Goal: Task Accomplishment & Management: Manage account settings

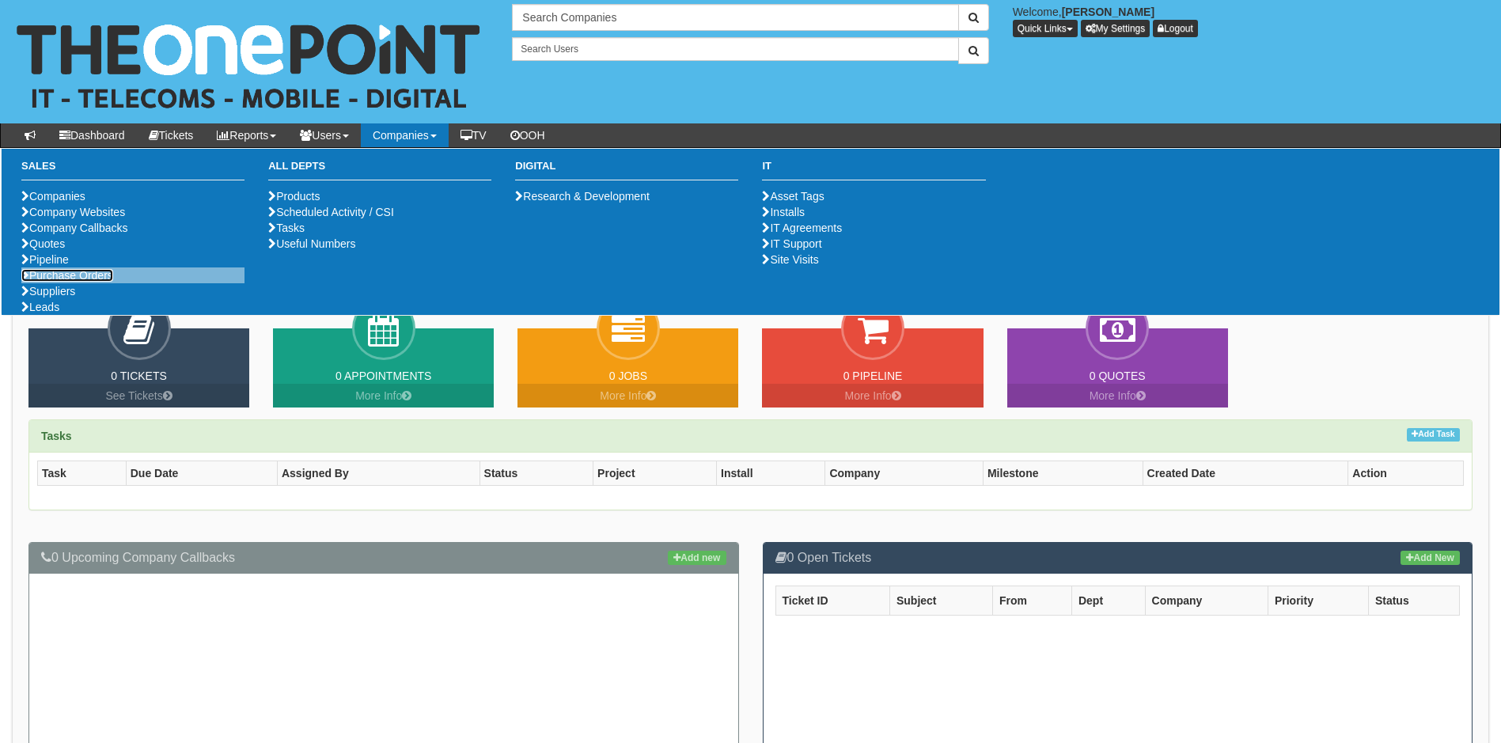
click at [60, 282] on link "Purchase Orders" at bounding box center [67, 275] width 92 height 13
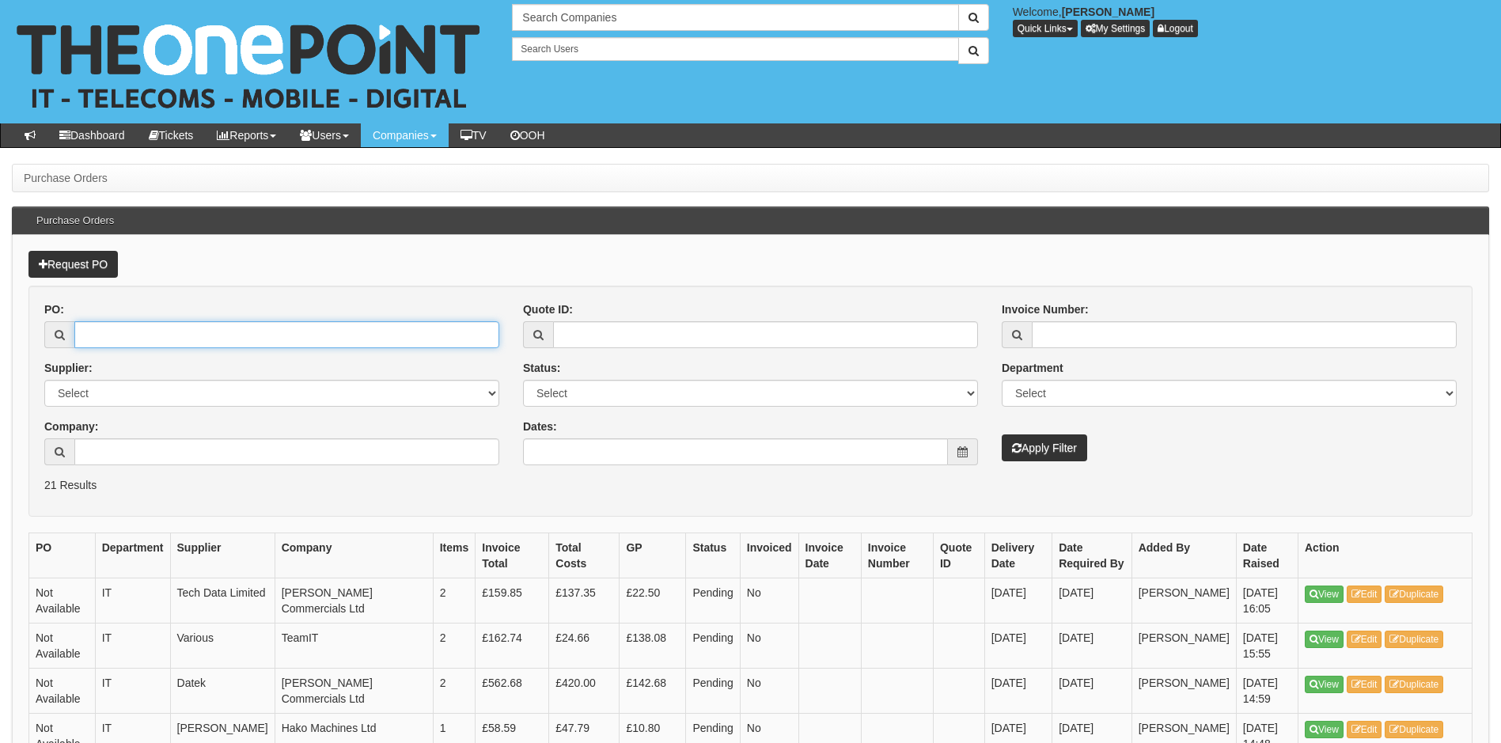
click at [171, 331] on input "PO:" at bounding box center [286, 334] width 425 height 27
type input "19172"
click at [1002, 434] on button "Apply Filter" at bounding box center [1044, 447] width 85 height 27
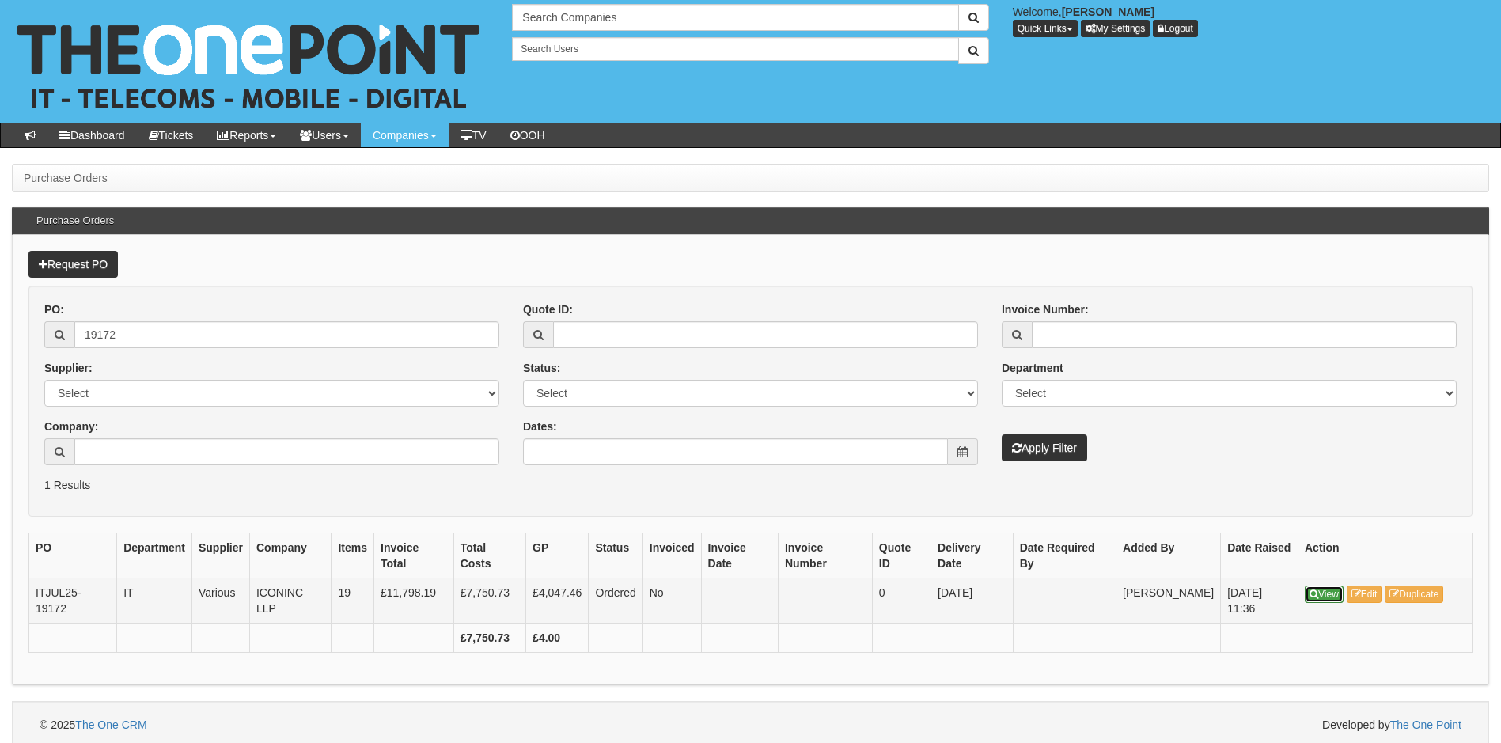
click at [1334, 596] on link "View" at bounding box center [1324, 594] width 39 height 17
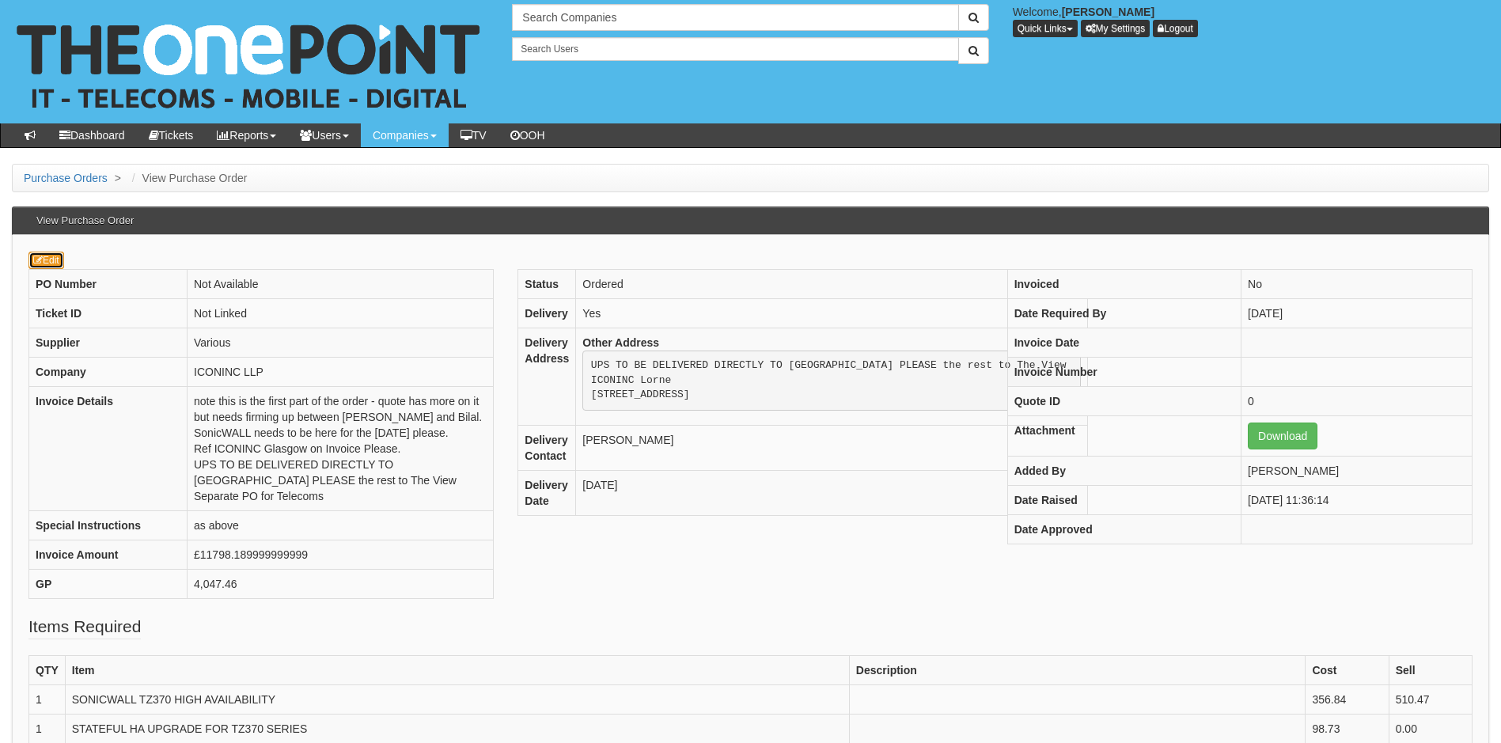
click at [53, 262] on link "Edit" at bounding box center [46, 260] width 36 height 17
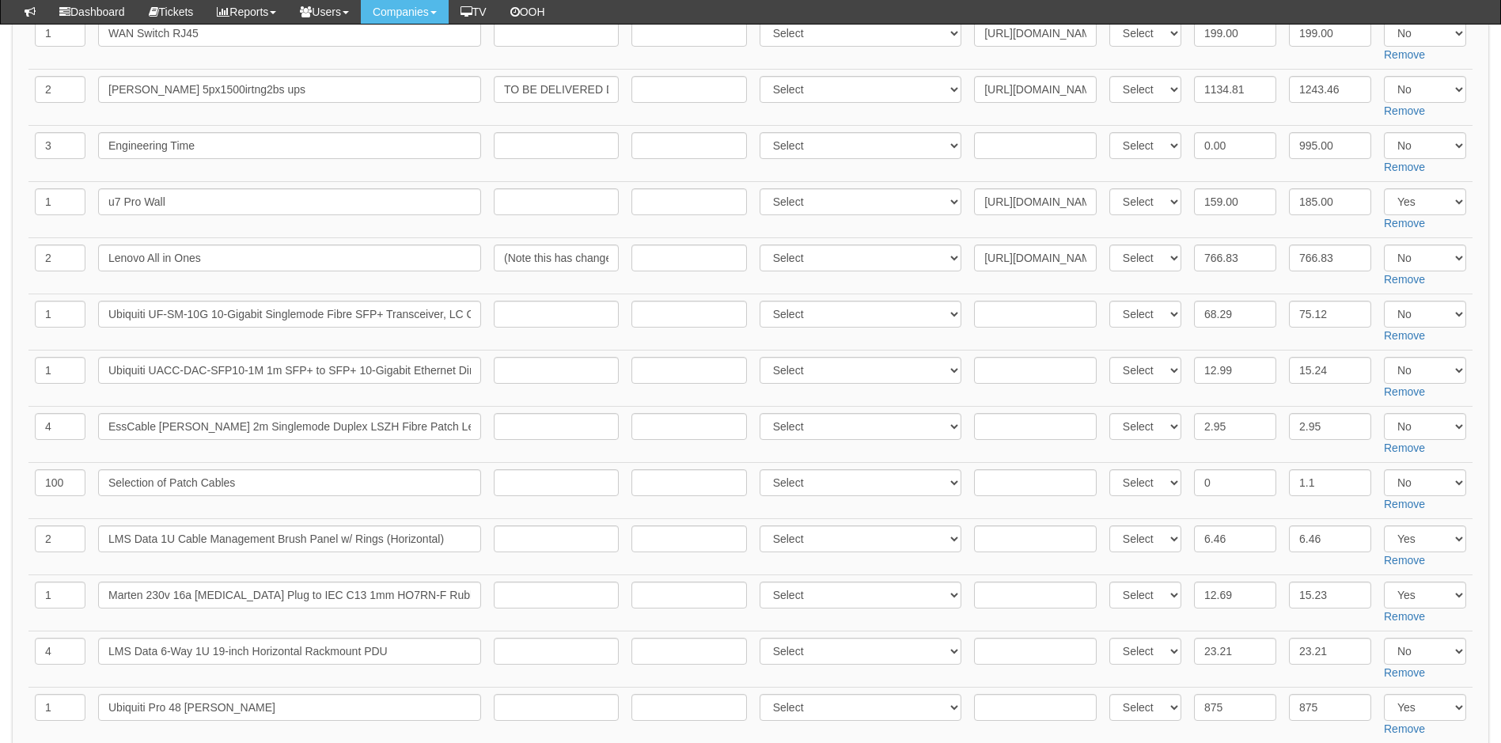
scroll to position [950, 0]
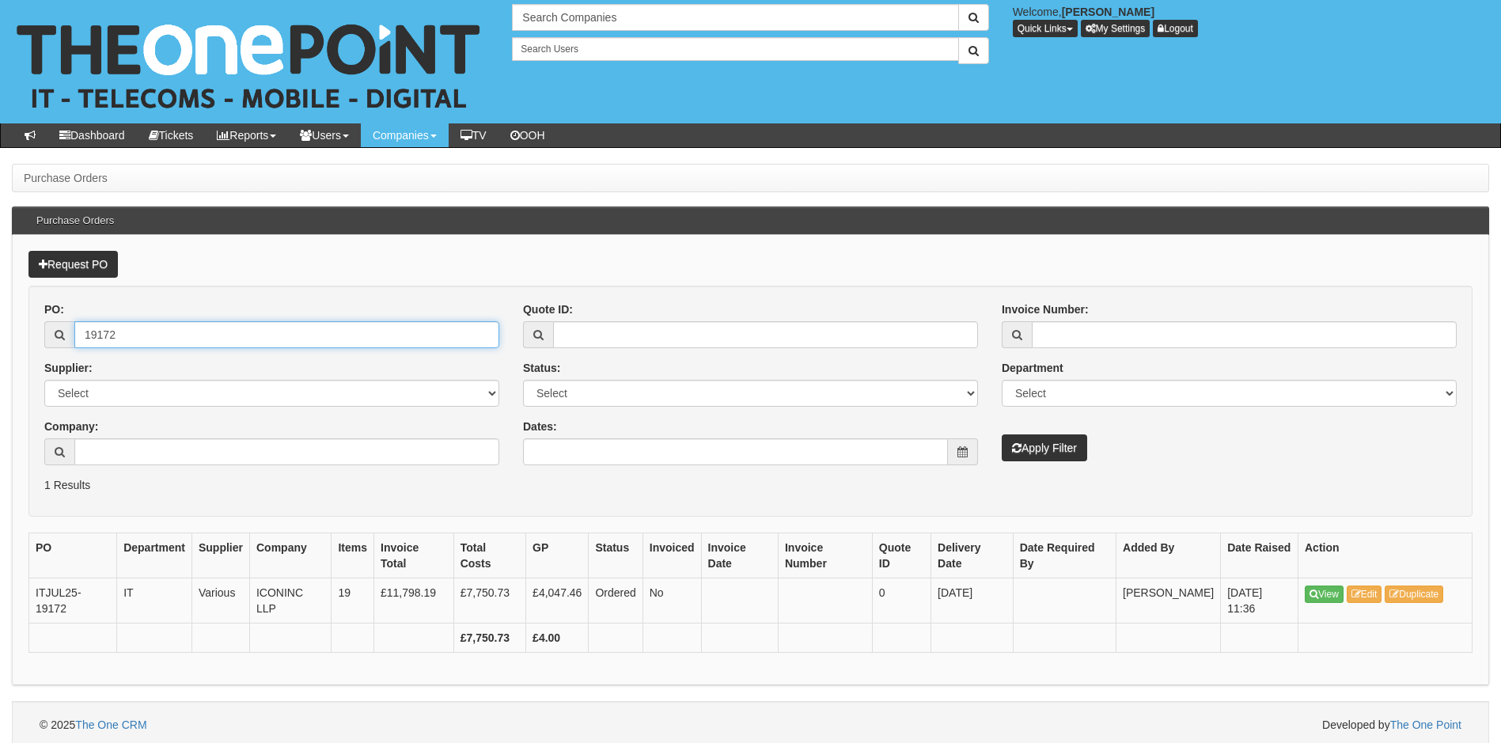
click at [209, 332] on input "19172" at bounding box center [286, 334] width 425 height 27
type input "191274"
click at [1002, 434] on button "Apply Filter" at bounding box center [1044, 447] width 85 height 27
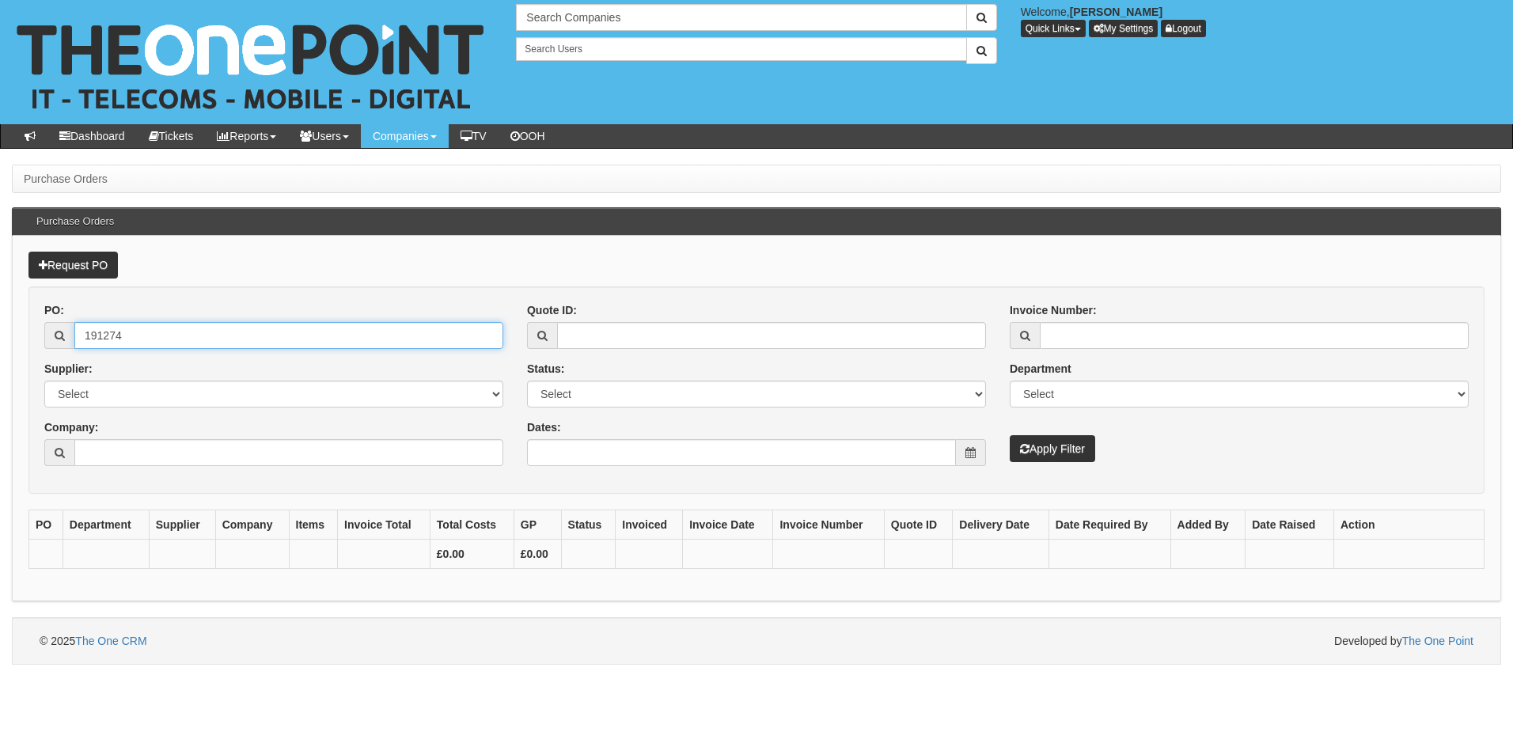
click at [195, 332] on input "191274" at bounding box center [288, 335] width 429 height 27
type input "19274"
click at [1010, 435] on button "Apply Filter" at bounding box center [1052, 448] width 85 height 27
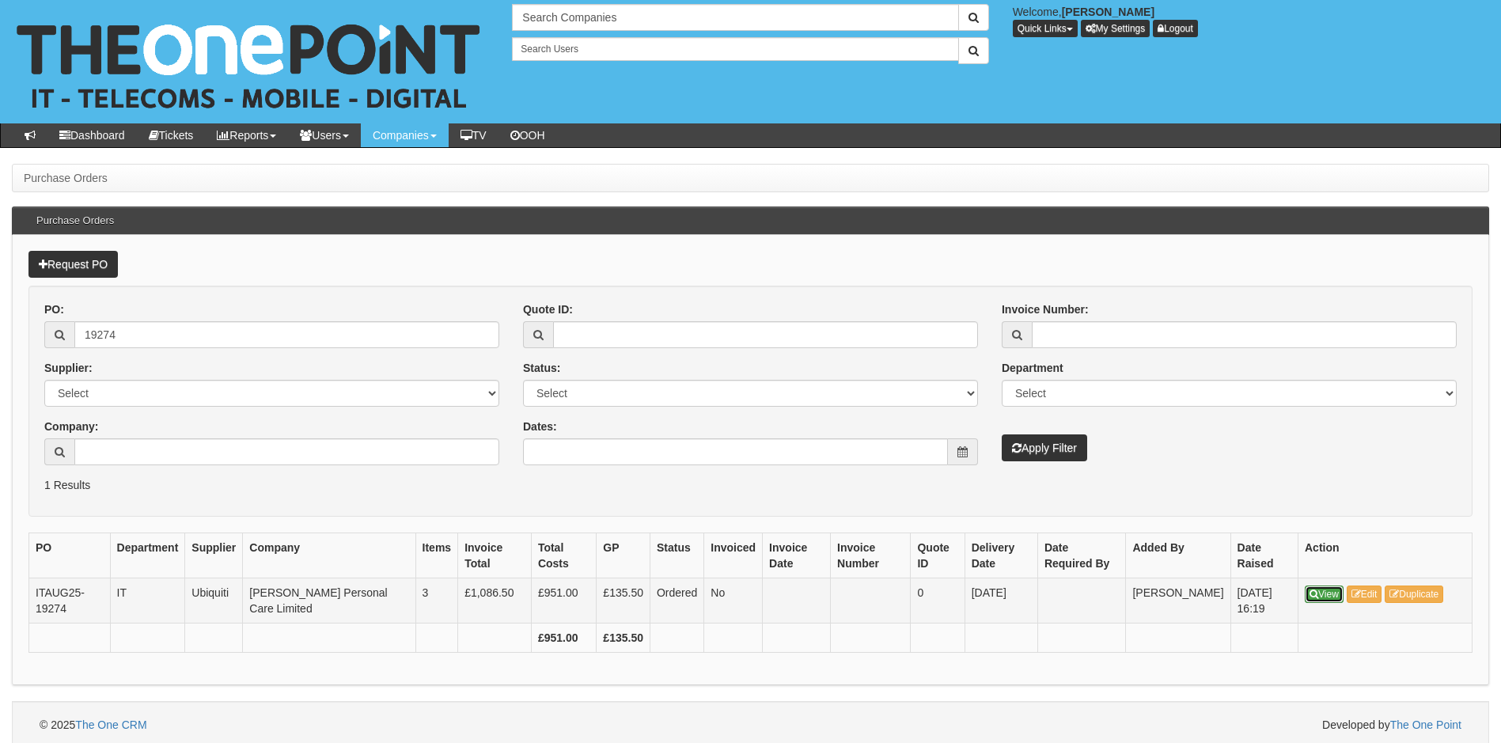
click at [1315, 590] on icon at bounding box center [1314, 594] width 9 height 9
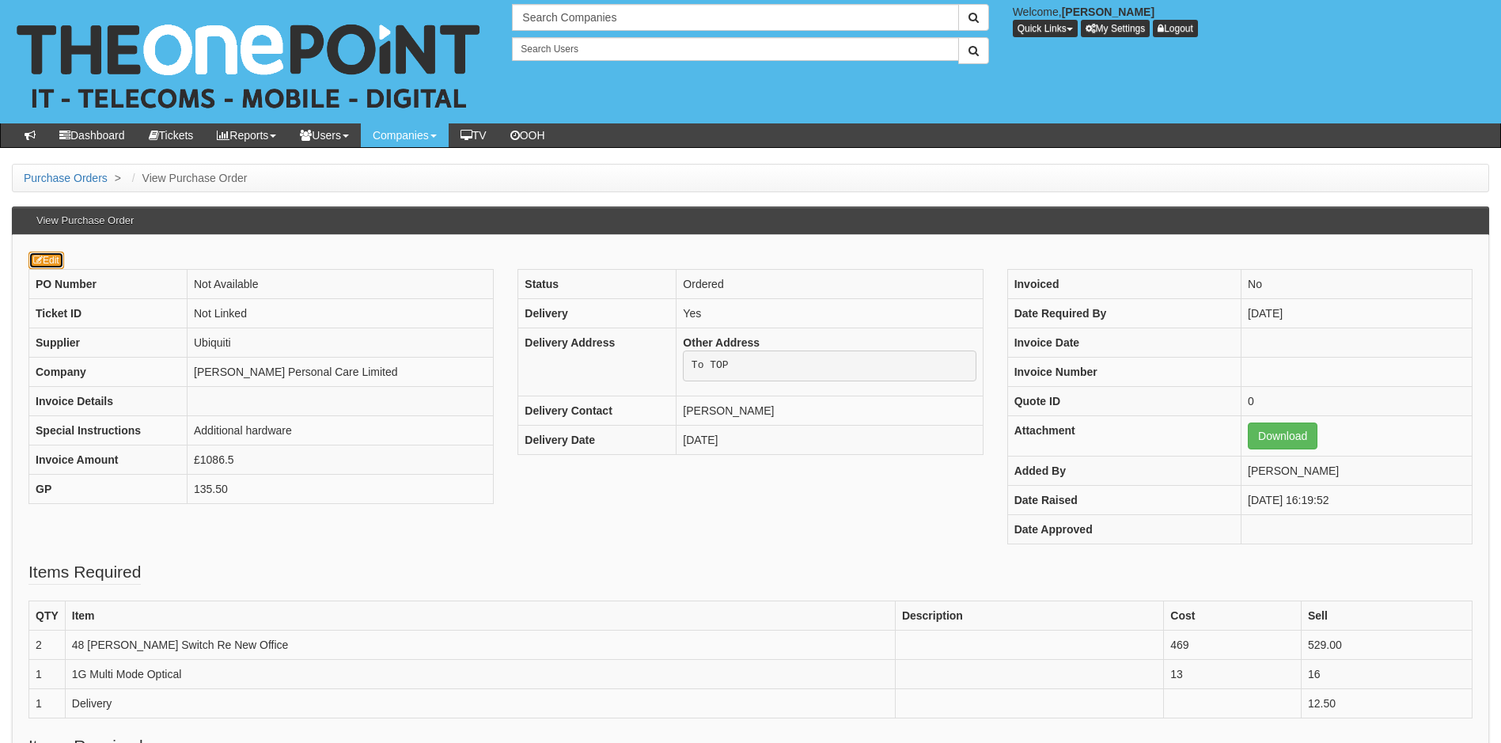
click at [54, 264] on link "Edit" at bounding box center [46, 260] width 36 height 17
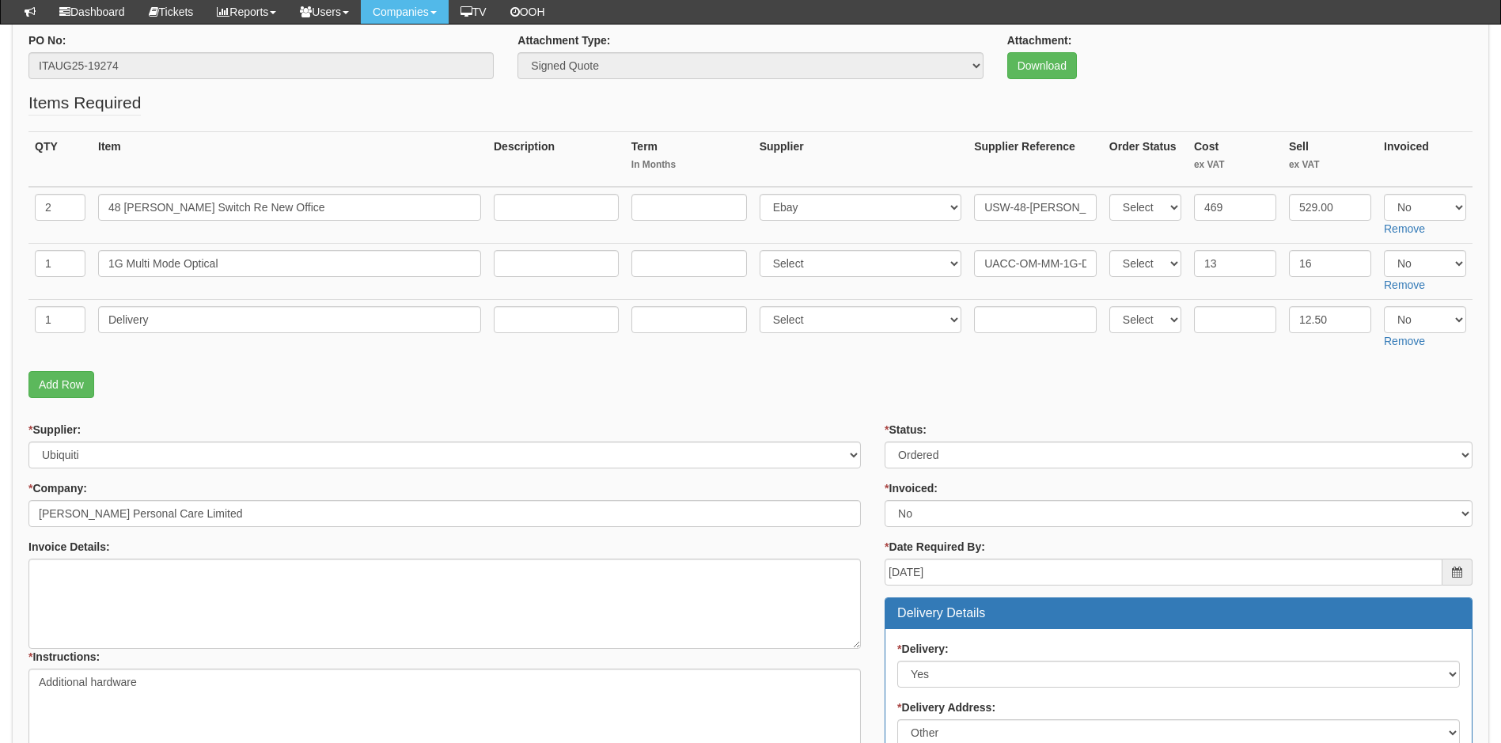
scroll to position [158, 0]
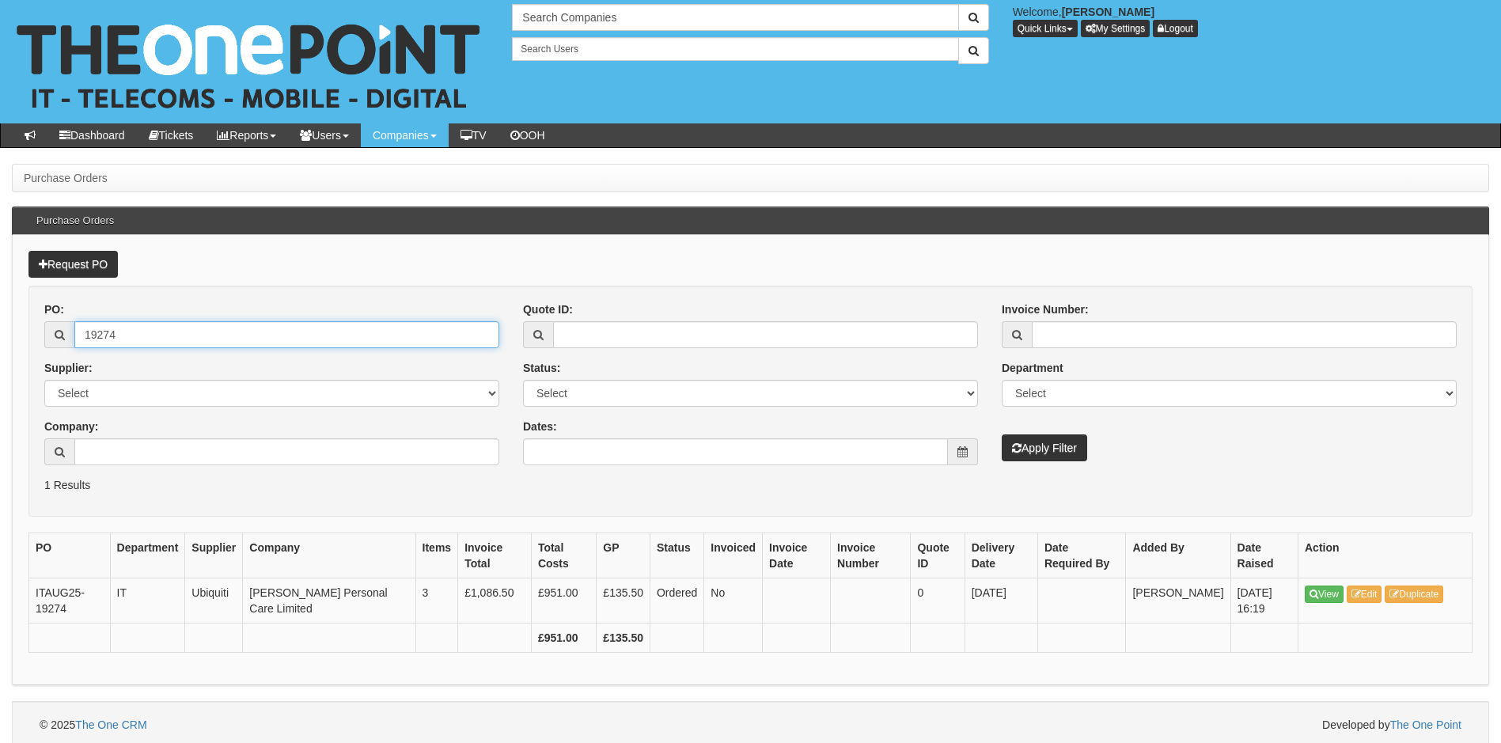
click at [171, 336] on input "19274" at bounding box center [286, 334] width 425 height 27
type input "19270"
click at [1002, 434] on button "Apply Filter" at bounding box center [1044, 447] width 85 height 27
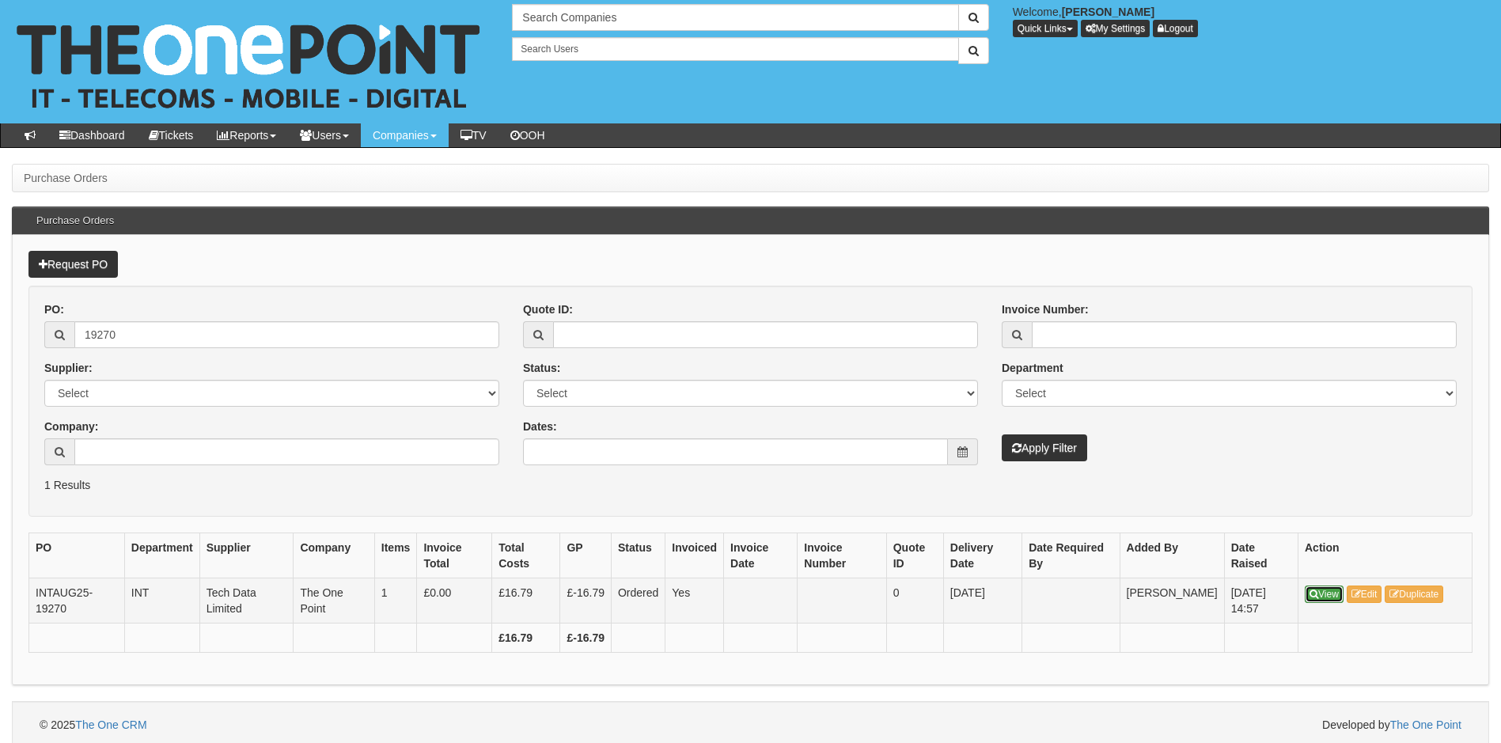
click at [1322, 594] on link "View" at bounding box center [1324, 594] width 39 height 17
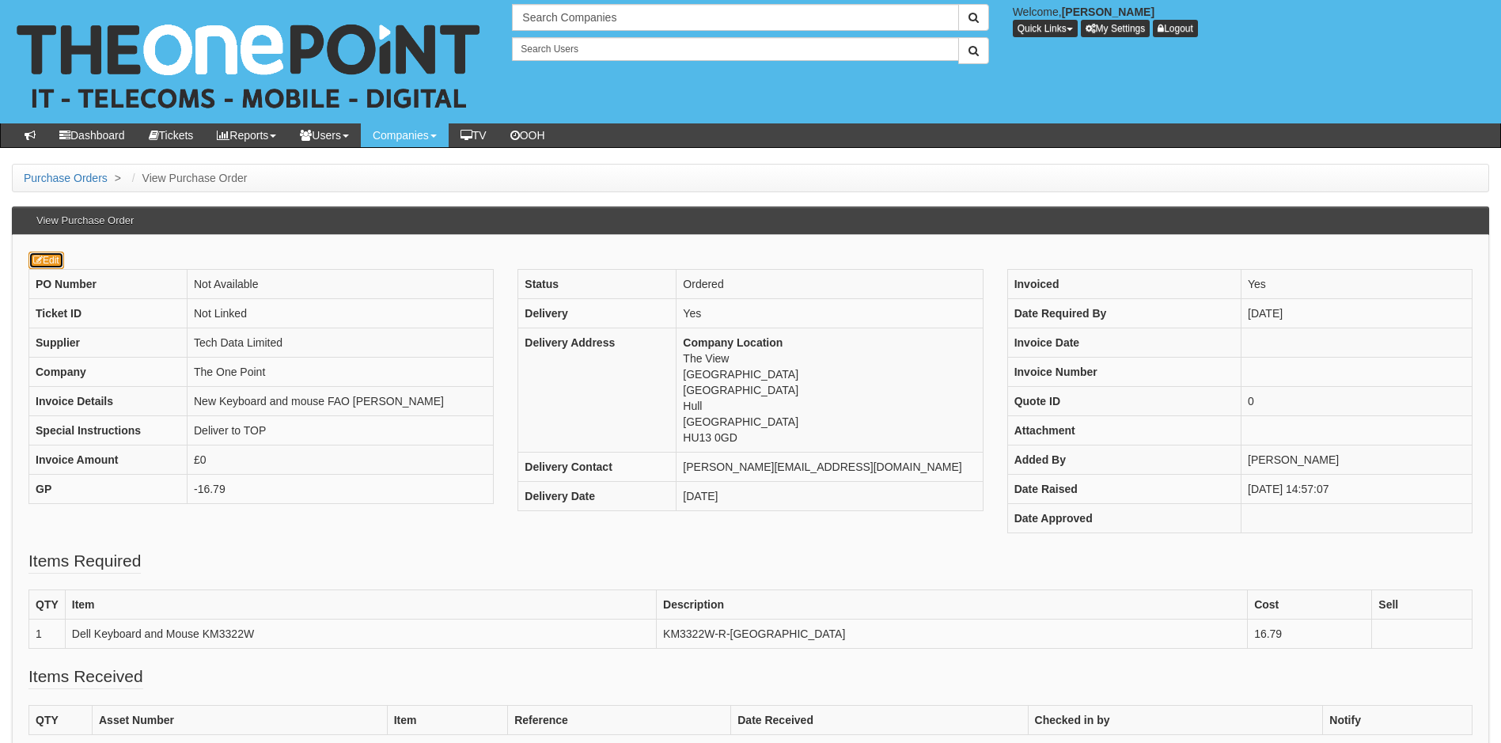
click at [50, 253] on link "Edit" at bounding box center [46, 260] width 36 height 17
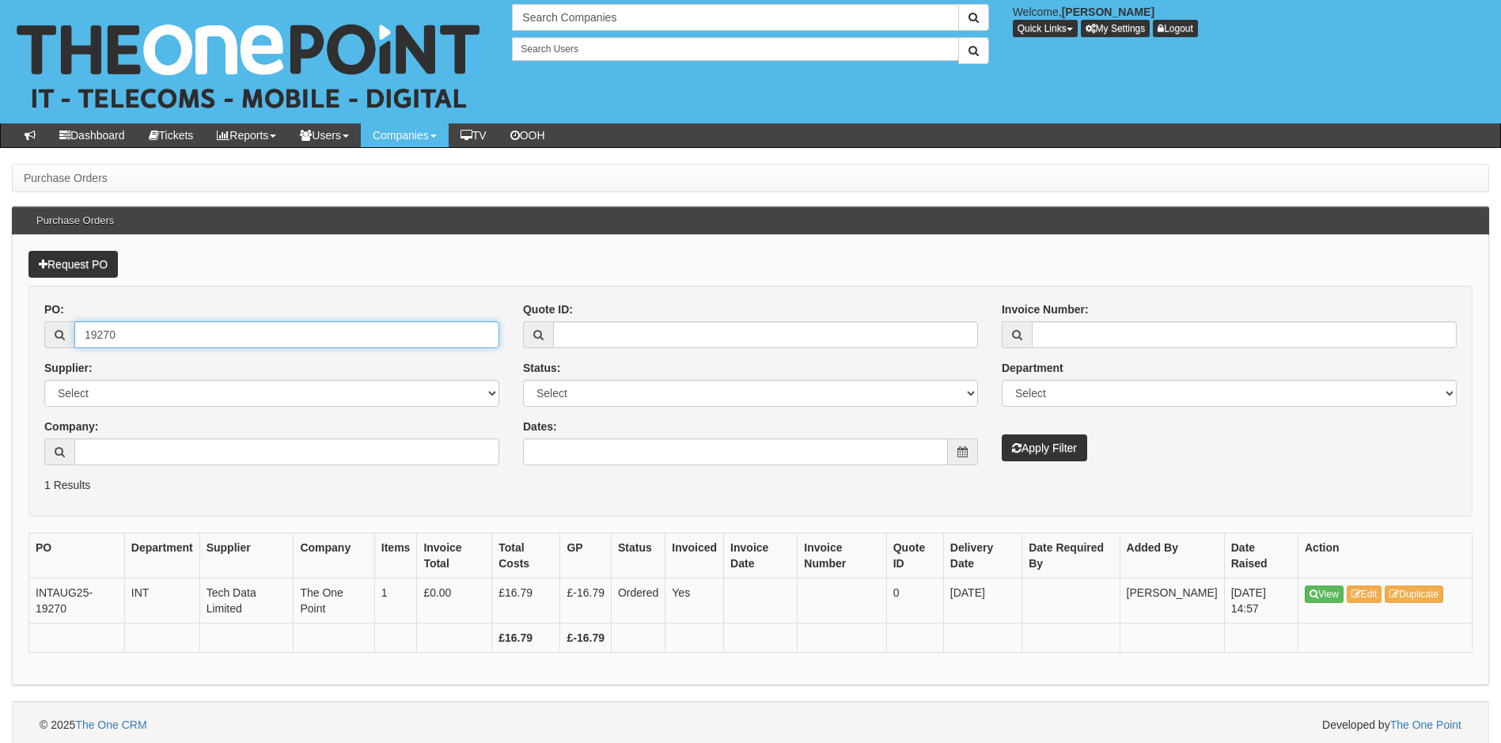
click at [154, 328] on input "19270" at bounding box center [286, 334] width 425 height 27
type input "19273"
click at [1002, 434] on button "Apply Filter" at bounding box center [1044, 447] width 85 height 27
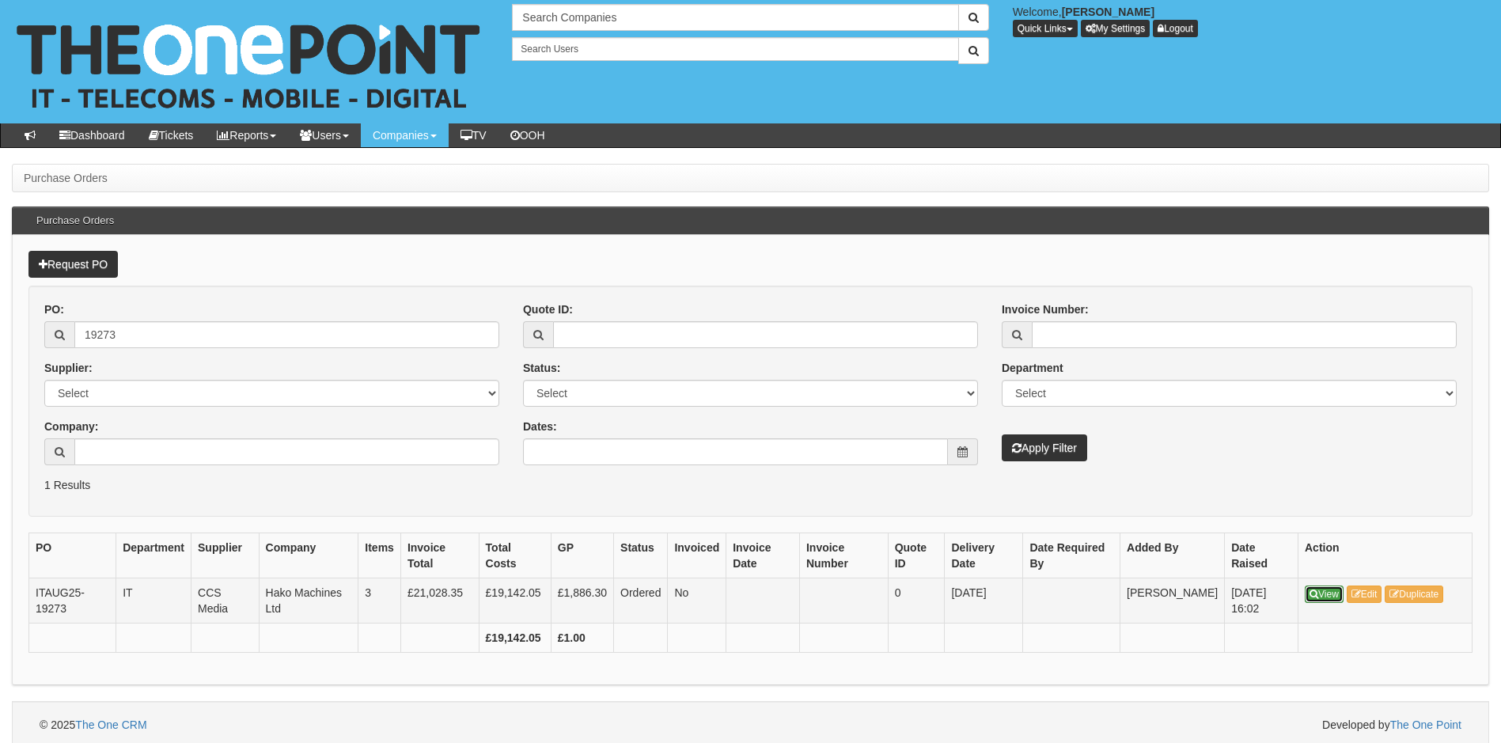
click at [1328, 596] on link "View" at bounding box center [1324, 594] width 39 height 17
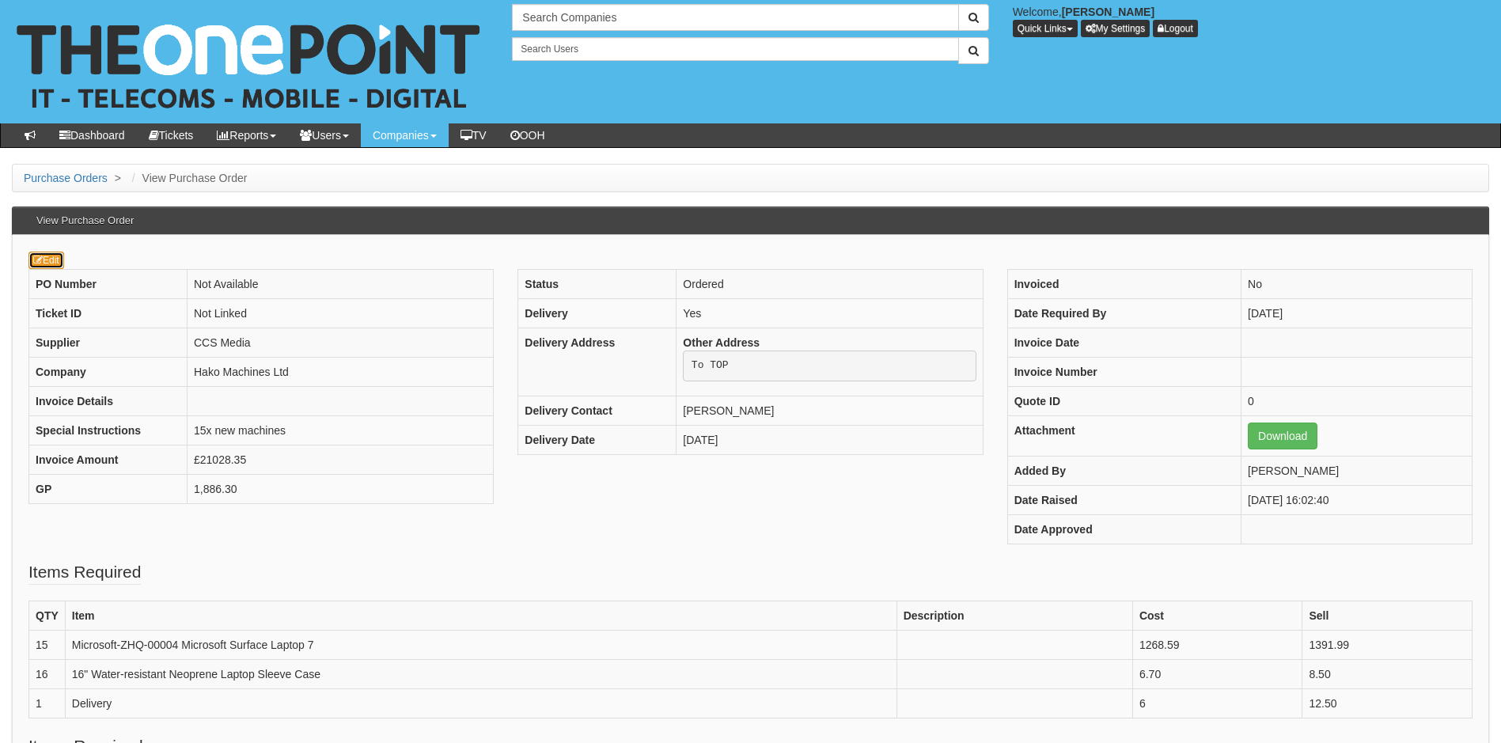
click at [50, 263] on link "Edit" at bounding box center [46, 260] width 36 height 17
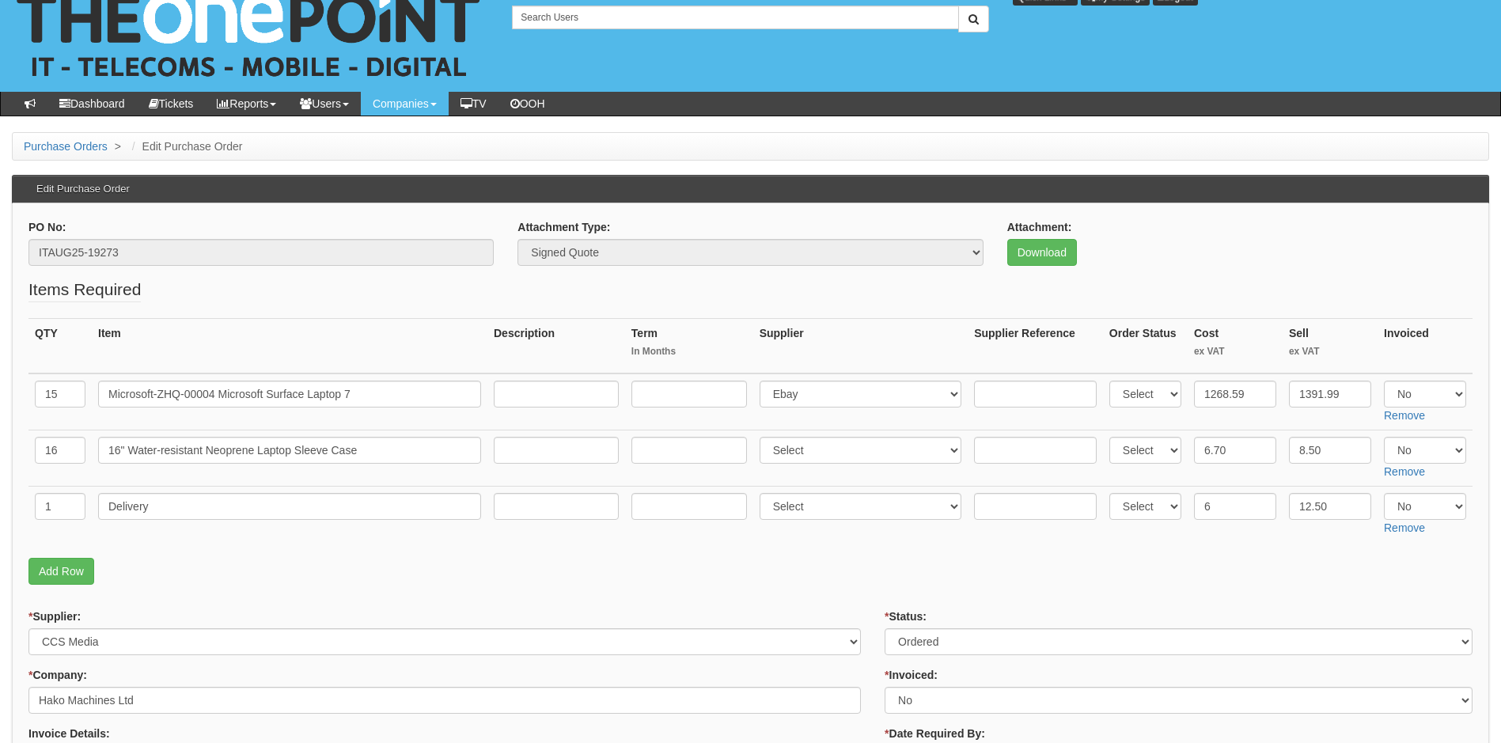
scroll to position [111, 0]
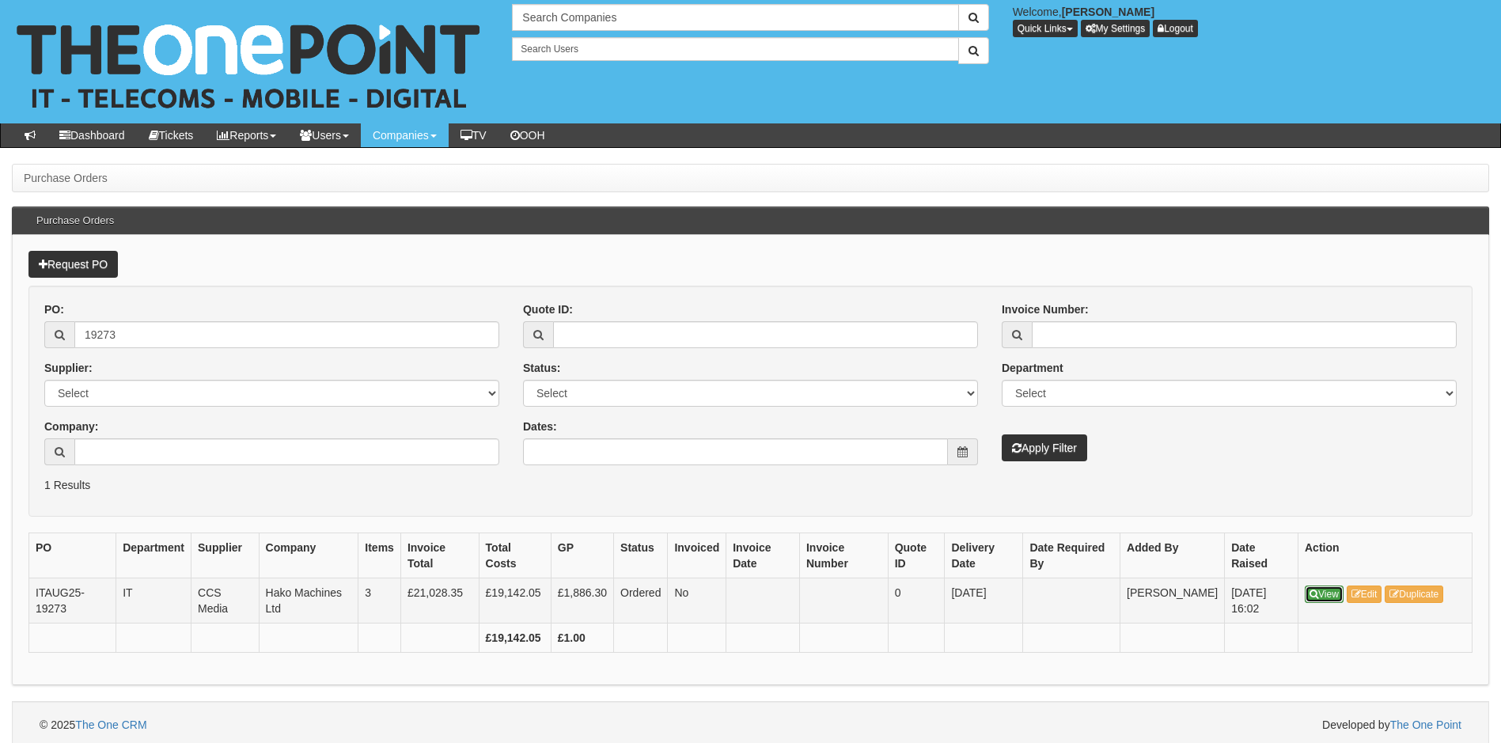
click at [1337, 597] on link "View" at bounding box center [1324, 594] width 39 height 17
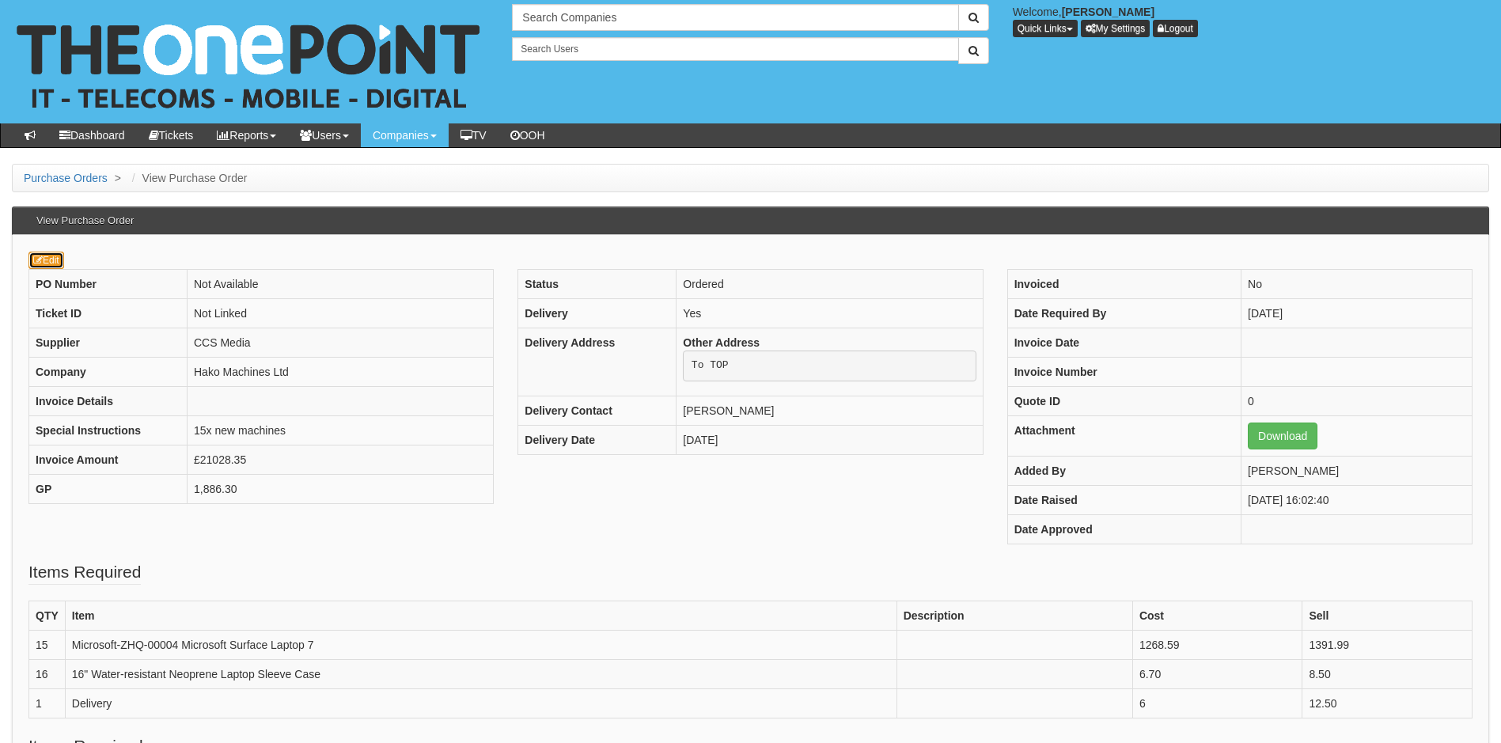
click at [51, 263] on link "Edit" at bounding box center [46, 260] width 36 height 17
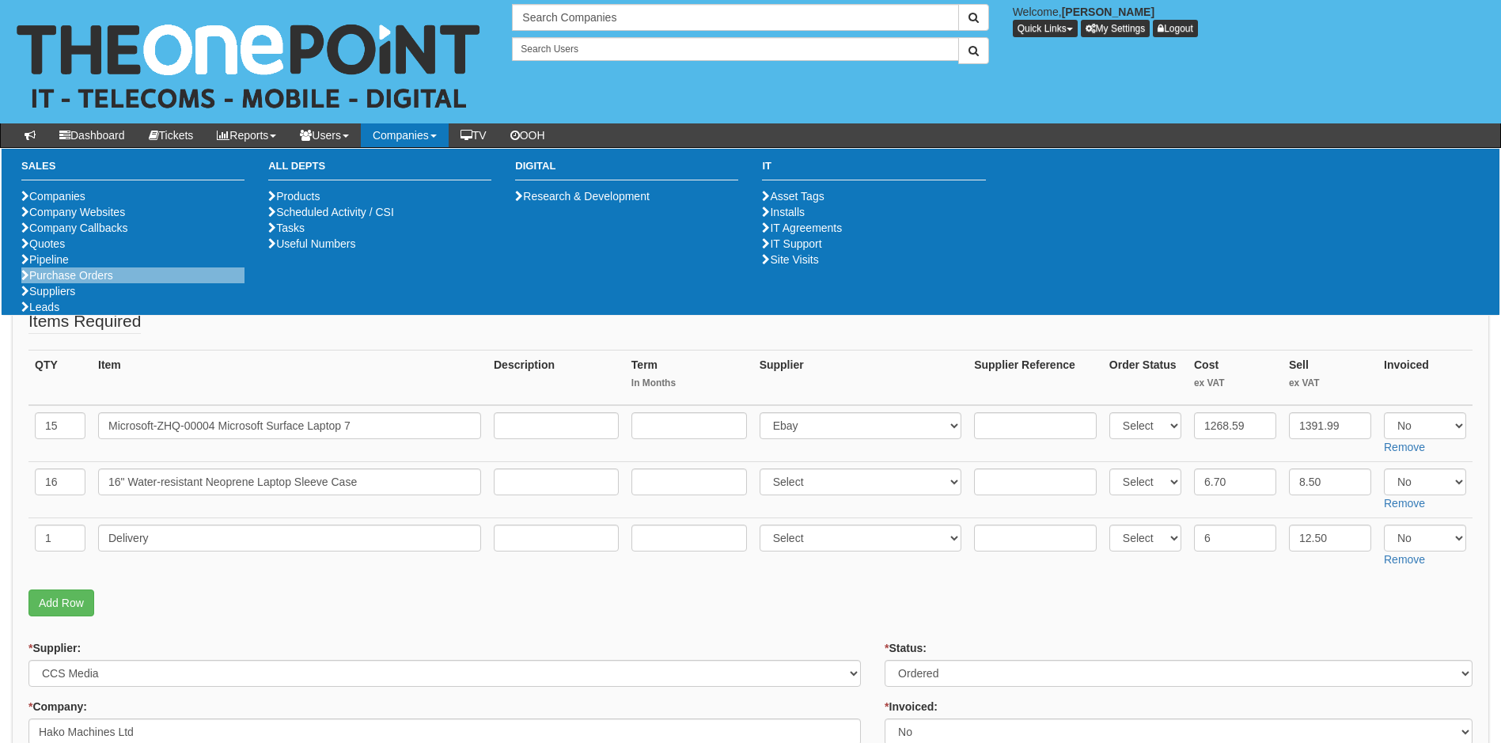
click at [107, 283] on li "Purchase Orders" at bounding box center [132, 275] width 223 height 16
click at [107, 282] on link "Purchase Orders" at bounding box center [67, 275] width 92 height 13
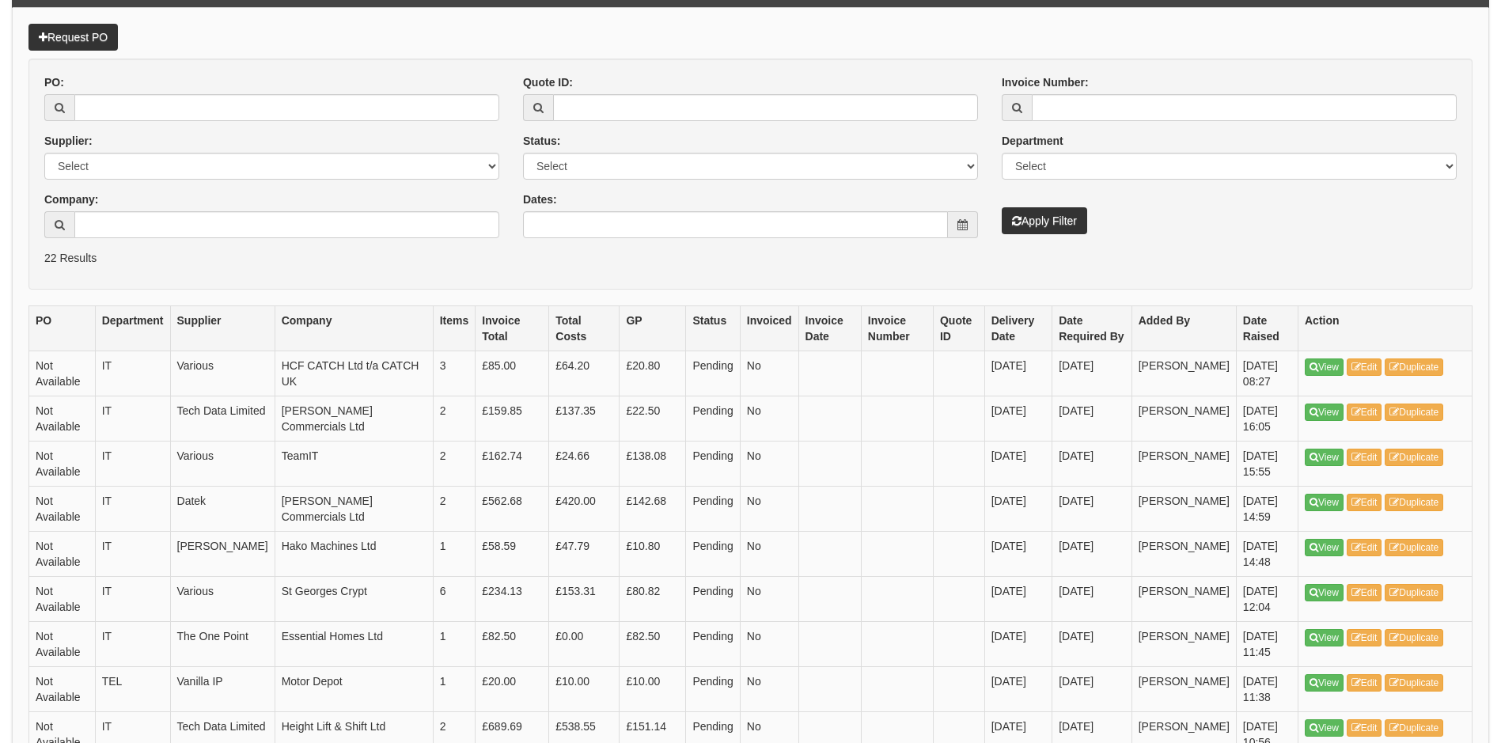
scroll to position [237, 0]
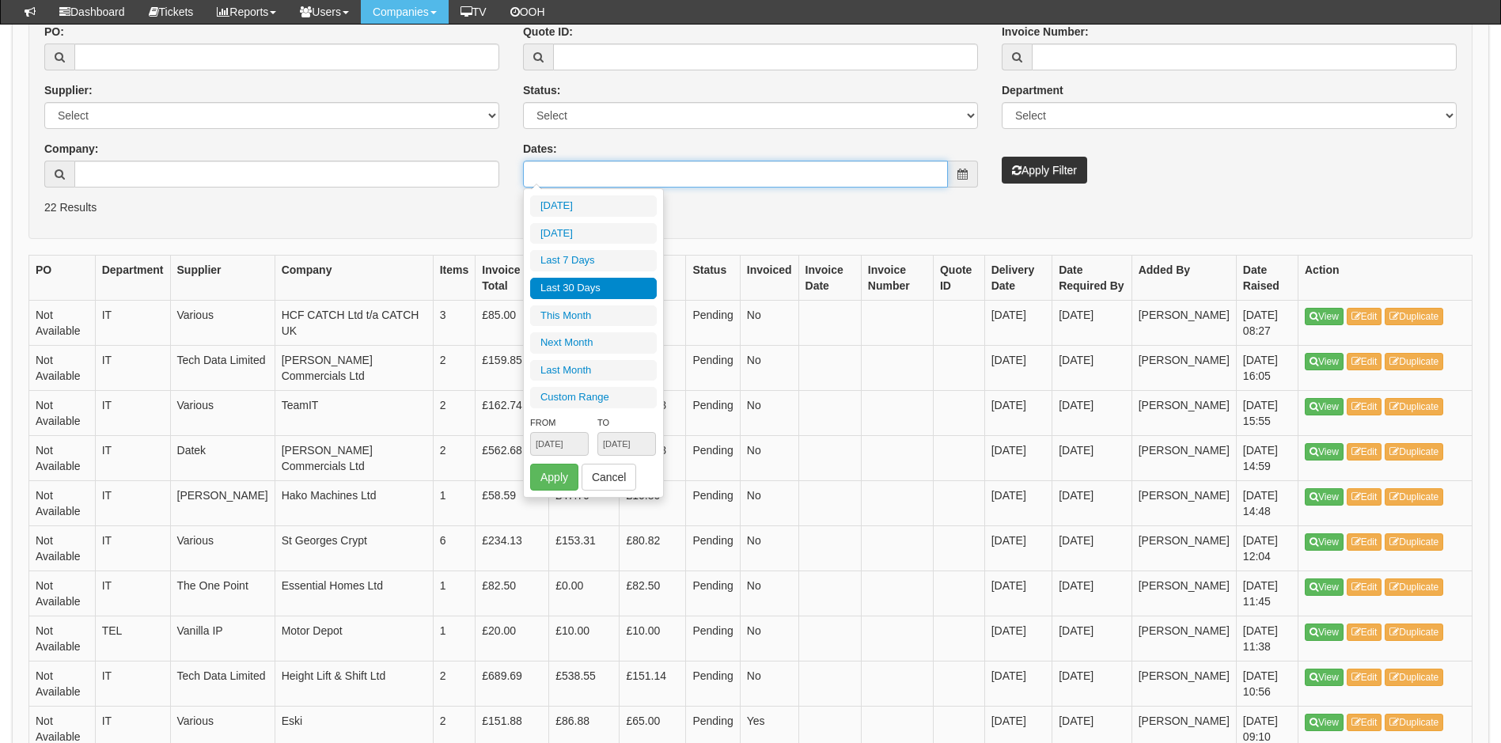
click at [801, 176] on input "Dates:" at bounding box center [735, 174] width 425 height 27
type input "2025-09-01"
type input "2025-09-30"
type input "[DATE]"
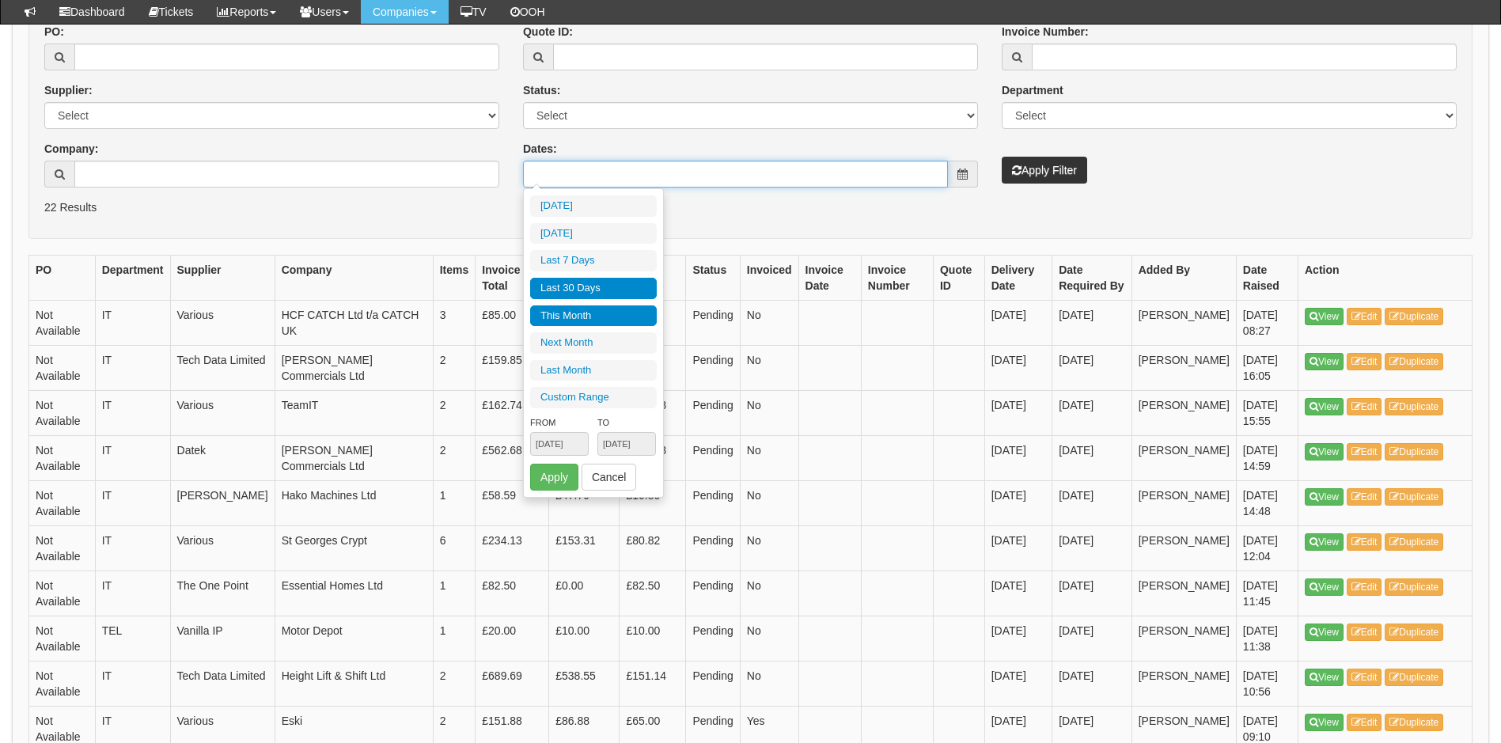
type input "2025-08-01"
type input "2025-08-31"
type input "[DATE]"
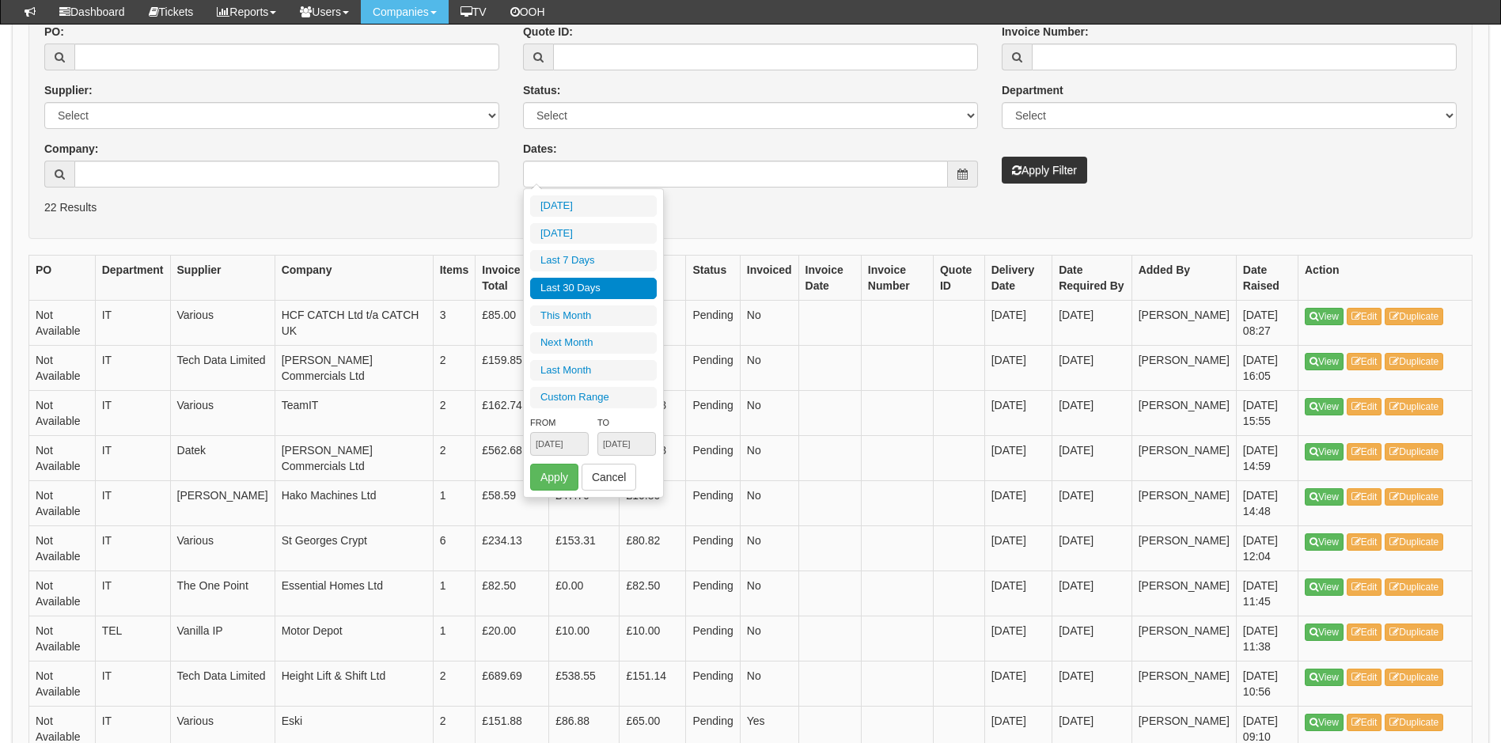
click at [615, 282] on li "Last 30 Days" at bounding box center [593, 288] width 127 height 21
type input "[DATE] - [DATE]"
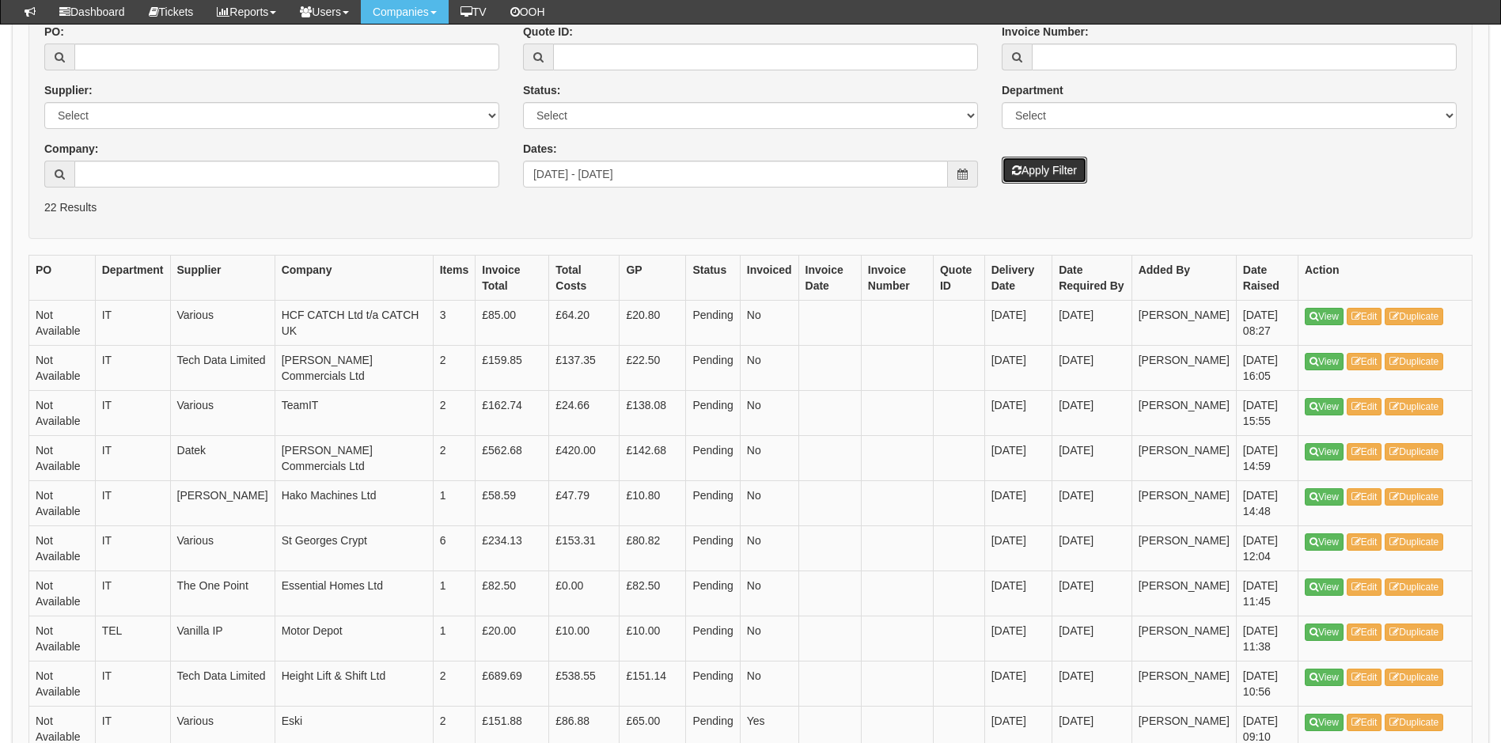
click at [1040, 167] on button "Apply Filter" at bounding box center [1044, 170] width 85 height 27
